Goal: Task Accomplishment & Management: Manage account settings

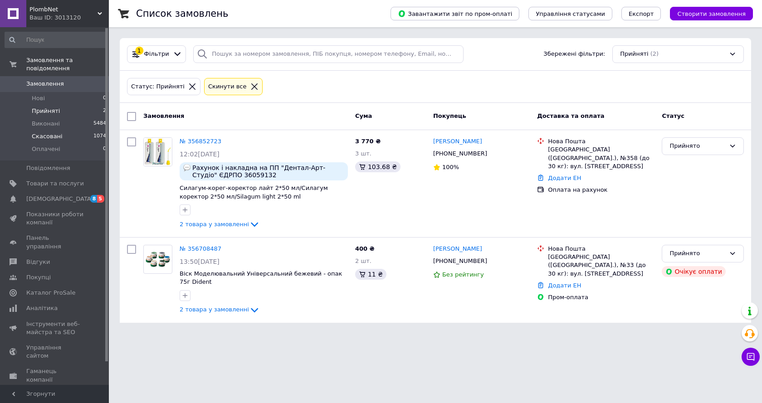
click at [0, 134] on li "Скасовані 1074" at bounding box center [56, 136] width 112 height 13
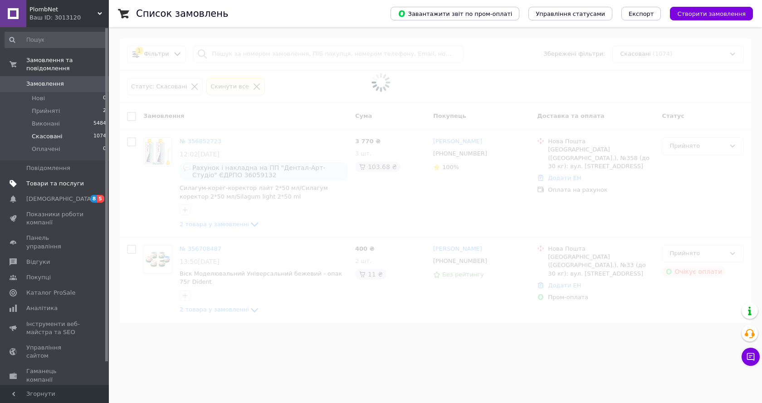
click at [40, 180] on span "Товари та послуги" at bounding box center [55, 184] width 58 height 8
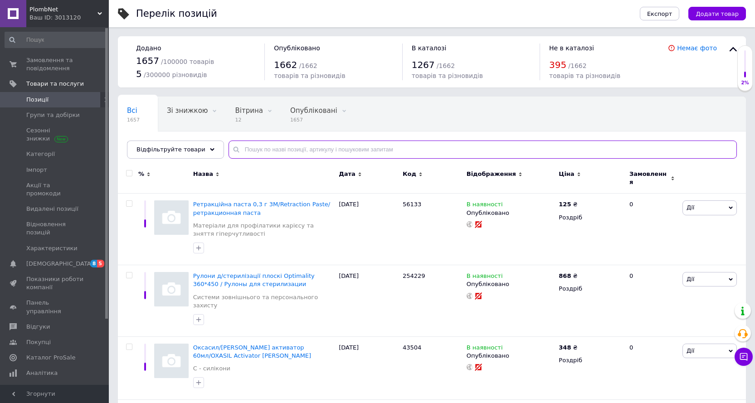
click at [253, 149] on input "text" at bounding box center [482, 150] width 508 height 18
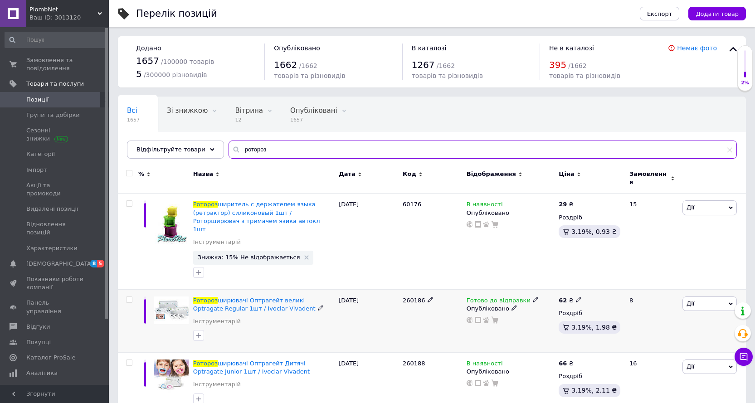
type input "ротороз"
click at [577, 297] on icon at bounding box center [578, 299] width 5 height 5
click at [536, 305] on div "Опубліковано" at bounding box center [510, 309] width 88 height 8
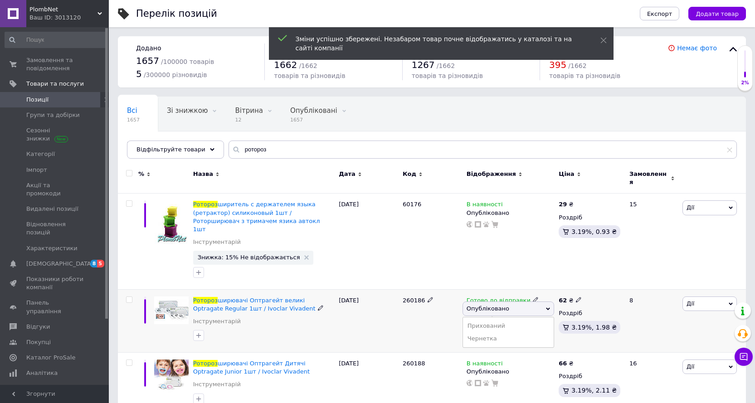
click at [526, 301] on span "Опубліковано" at bounding box center [508, 308] width 92 height 15
click at [533, 297] on icon at bounding box center [535, 299] width 5 height 5
click at [577, 321] on li "Немає в наявності" at bounding box center [582, 327] width 86 height 13
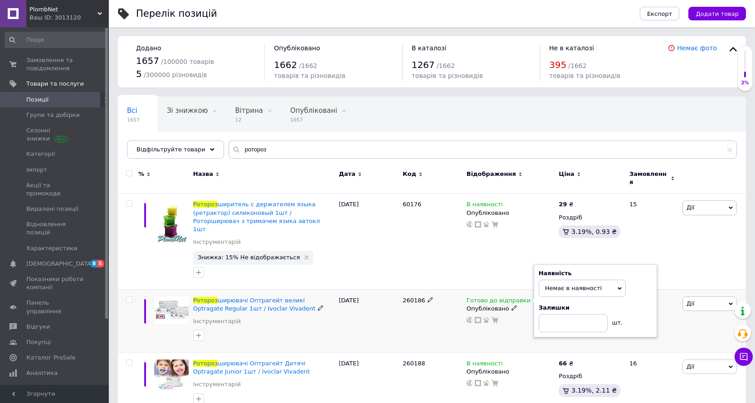
click at [413, 321] on div "260186" at bounding box center [432, 320] width 64 height 63
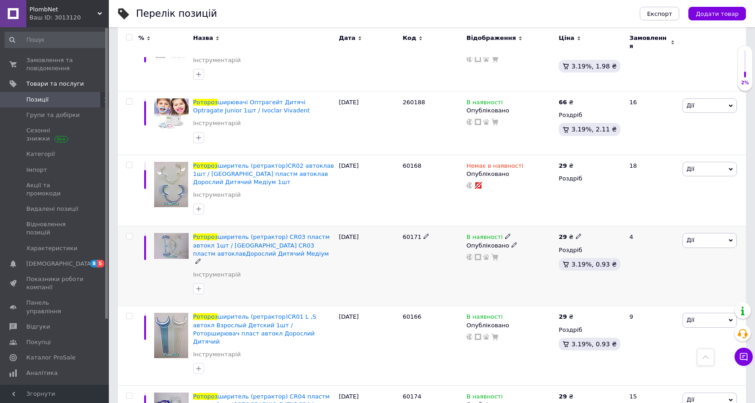
scroll to position [369, 0]
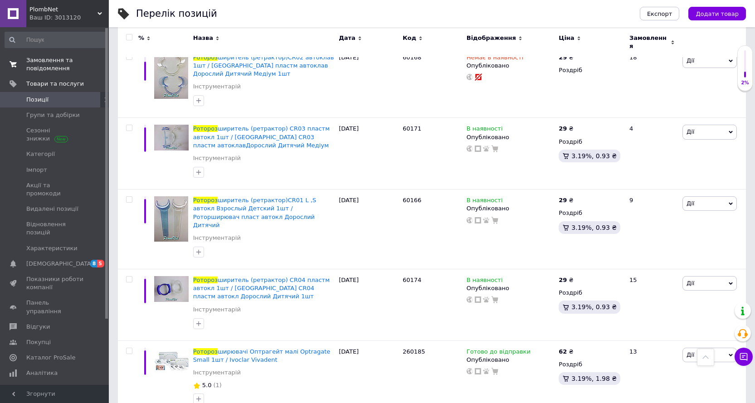
click at [33, 72] on span "Замовлення та повідомлення" at bounding box center [55, 64] width 58 height 16
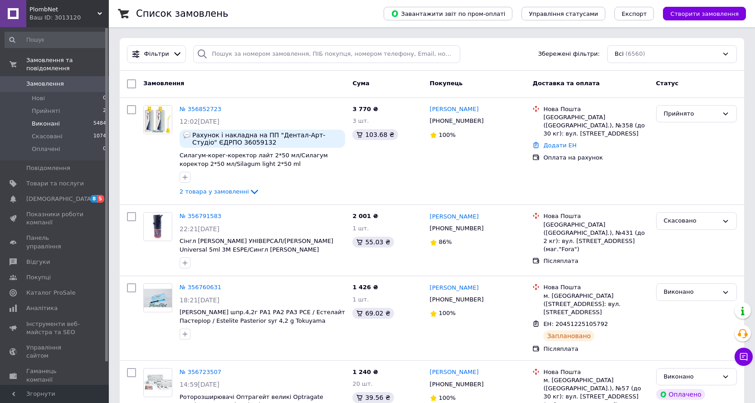
click at [51, 120] on span "Виконані" at bounding box center [46, 124] width 28 height 8
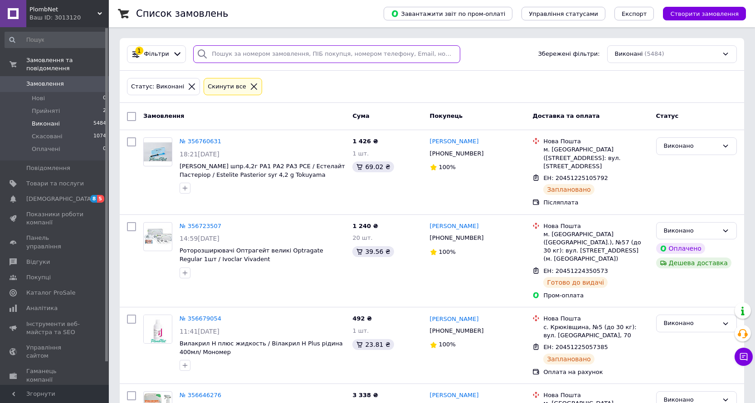
click at [215, 50] on input "search" at bounding box center [326, 54] width 267 height 18
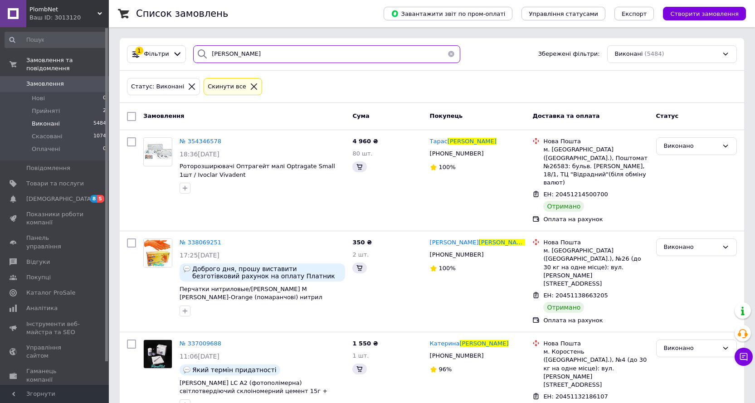
type input "[PERSON_NAME]"
click at [250, 84] on icon at bounding box center [254, 87] width 8 height 8
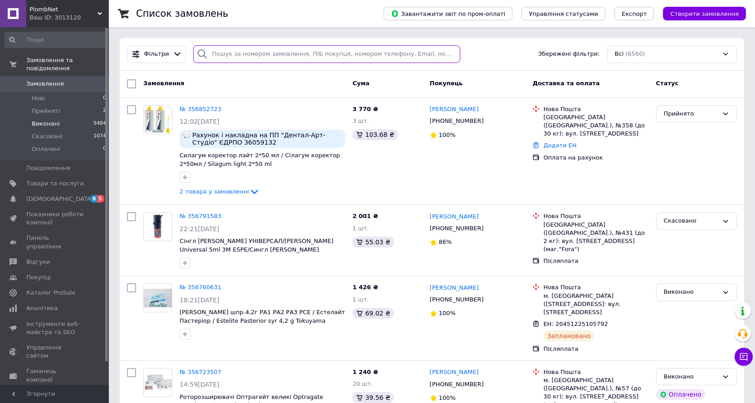
click at [243, 55] on input "search" at bounding box center [326, 54] width 267 height 18
type input "[PERSON_NAME]"
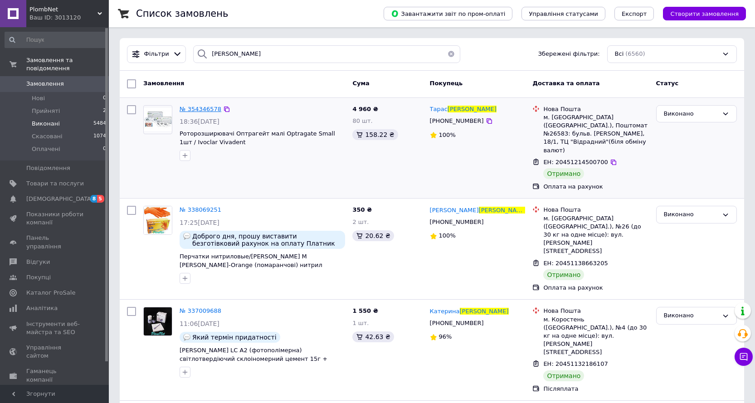
click at [201, 112] on span "№ 354346578" at bounding box center [201, 109] width 42 height 7
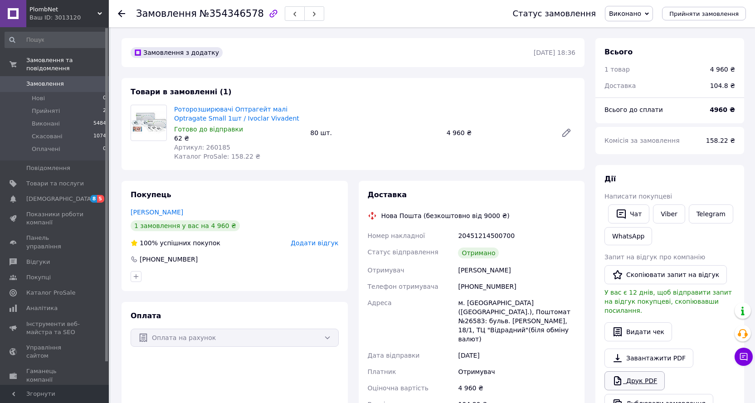
click at [646, 374] on link "Друк PDF" at bounding box center [634, 380] width 60 height 19
click at [122, 16] on icon at bounding box center [121, 13] width 7 height 7
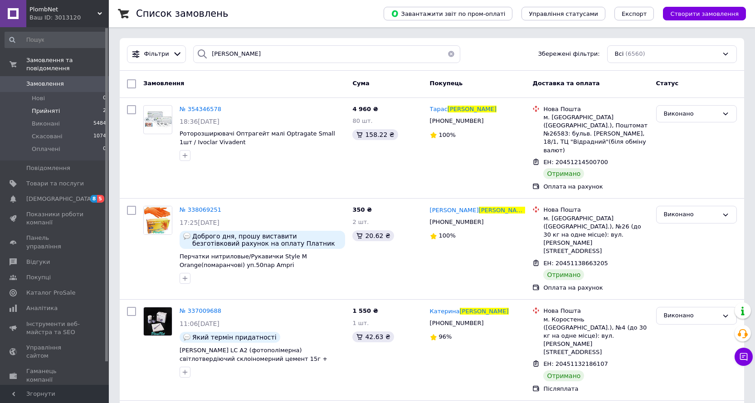
click at [41, 107] on span "Прийняті" at bounding box center [46, 111] width 28 height 8
